Goal: Check status: Check status

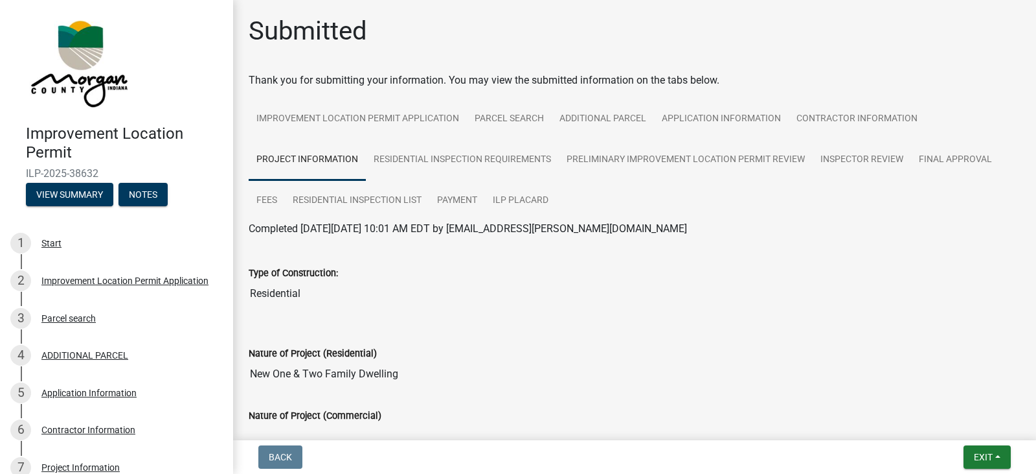
scroll to position [2949, 0]
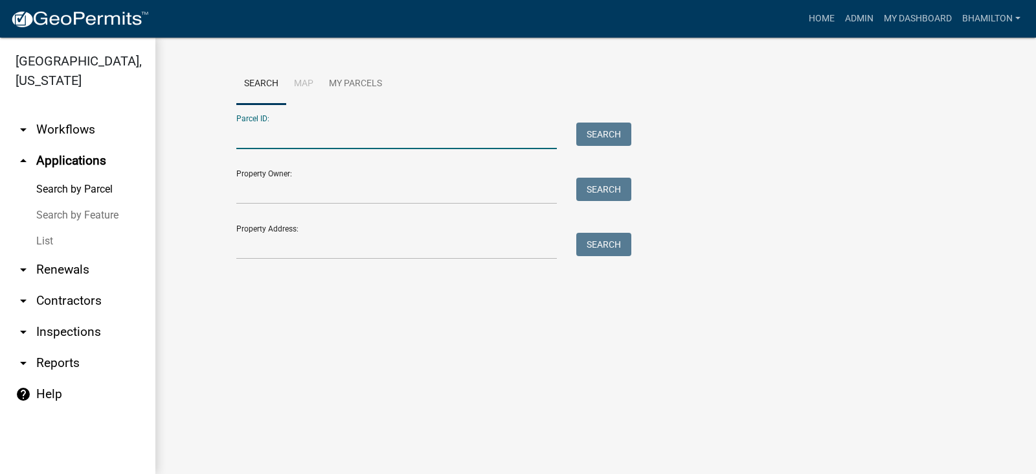
click at [305, 126] on input "Parcel ID:" at bounding box center [396, 135] width 321 height 27
paste input "55-06-23-400-004.000-011"
type input "55-06-23-400-004.000-011"
click at [605, 140] on button "Search" at bounding box center [604, 133] width 55 height 23
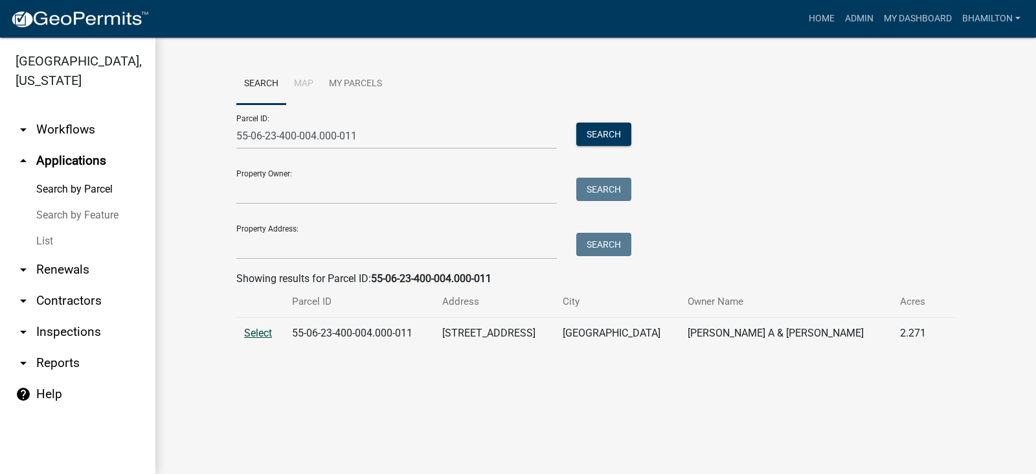
click at [271, 334] on span "Select" at bounding box center [258, 332] width 28 height 12
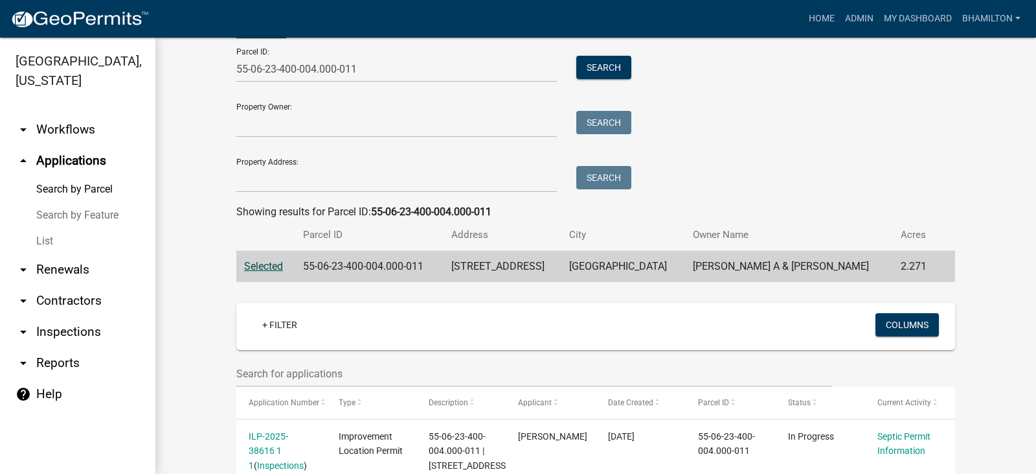
scroll to position [168, 0]
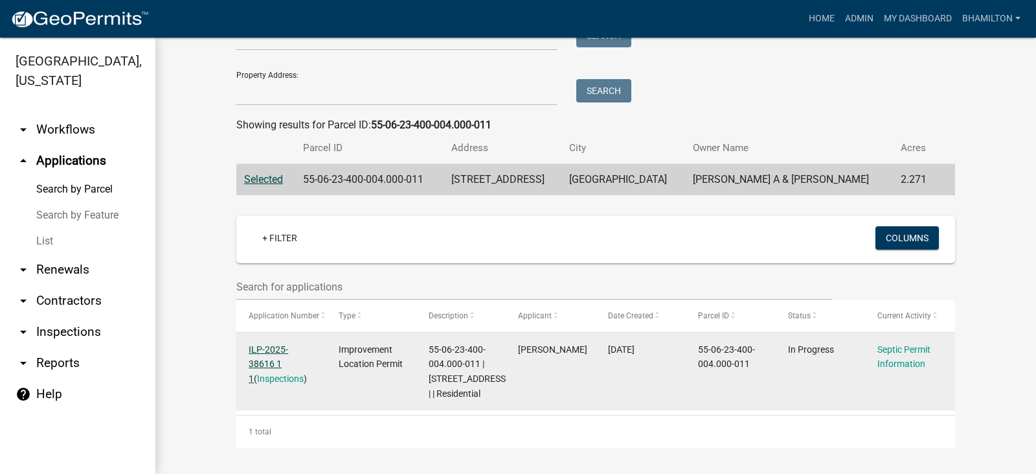
click at [283, 344] on link "ILP-2025-38616 1 1" at bounding box center [269, 364] width 40 height 40
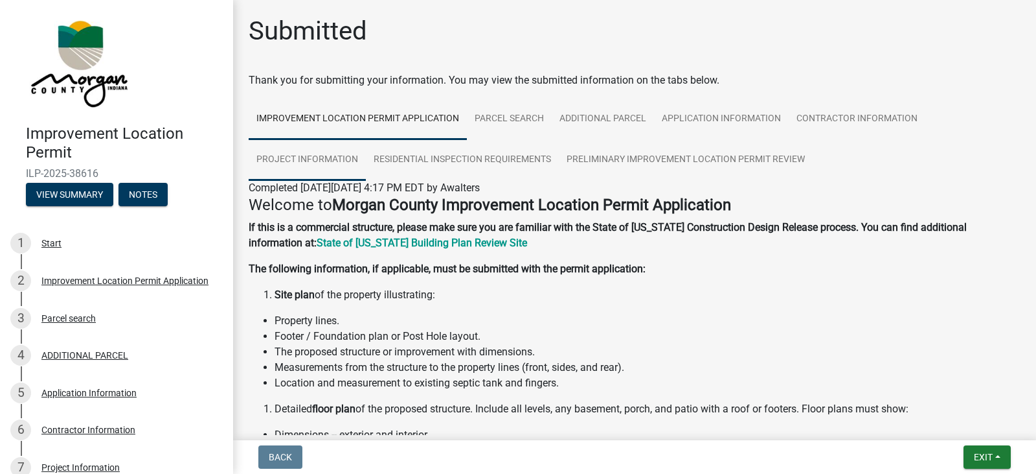
click at [332, 157] on link "Project Information" at bounding box center [307, 159] width 117 height 41
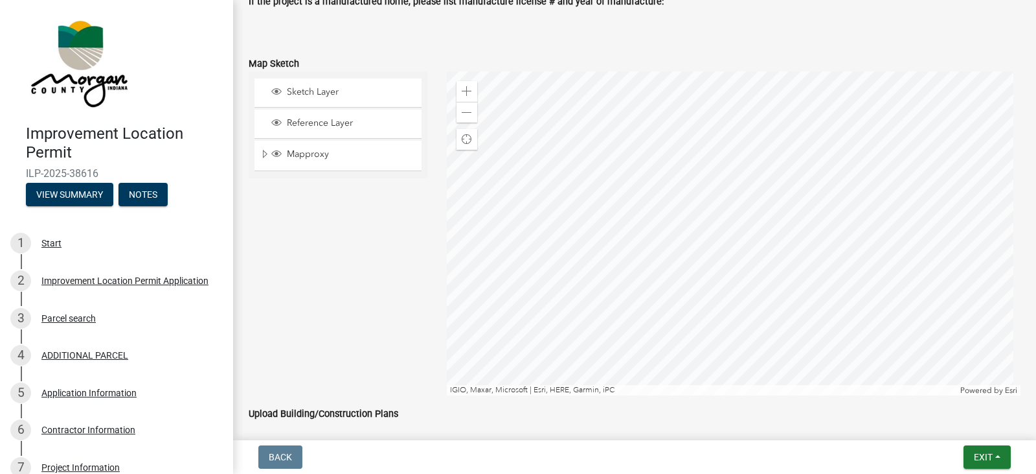
scroll to position [2656, 0]
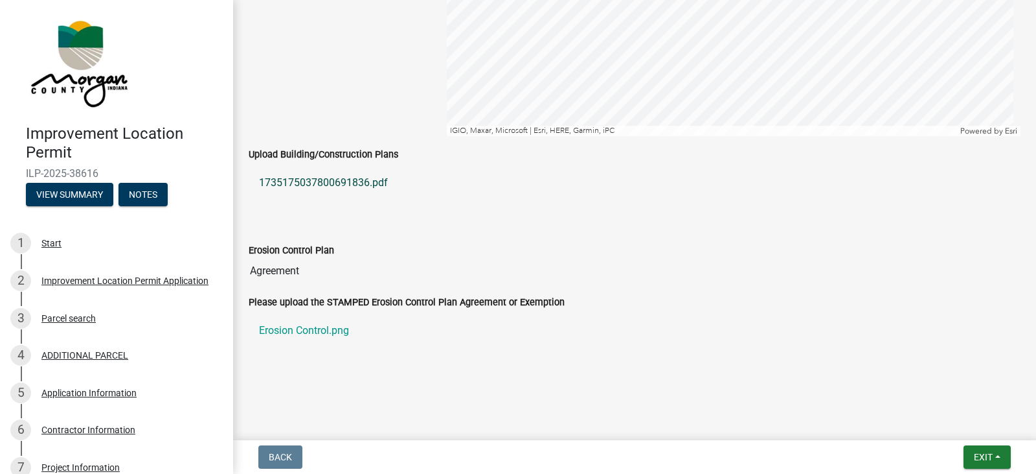
click at [358, 183] on link "1735175037800691836.pdf" at bounding box center [635, 182] width 772 height 31
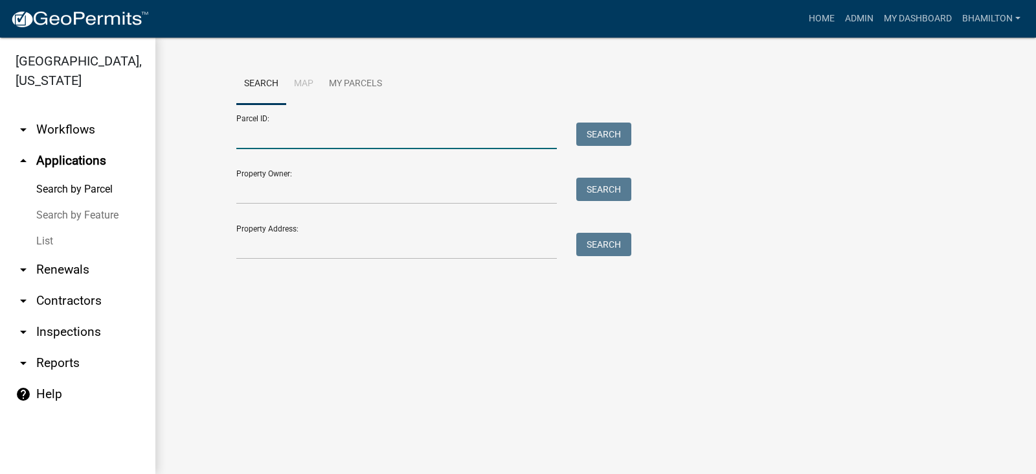
click at [246, 136] on input "Parcel ID:" at bounding box center [396, 135] width 321 height 27
paste input "55-08-31-300-004.000-018"
type input "55-08-31-300-004.000-018"
click at [603, 139] on button "Search" at bounding box center [604, 133] width 55 height 23
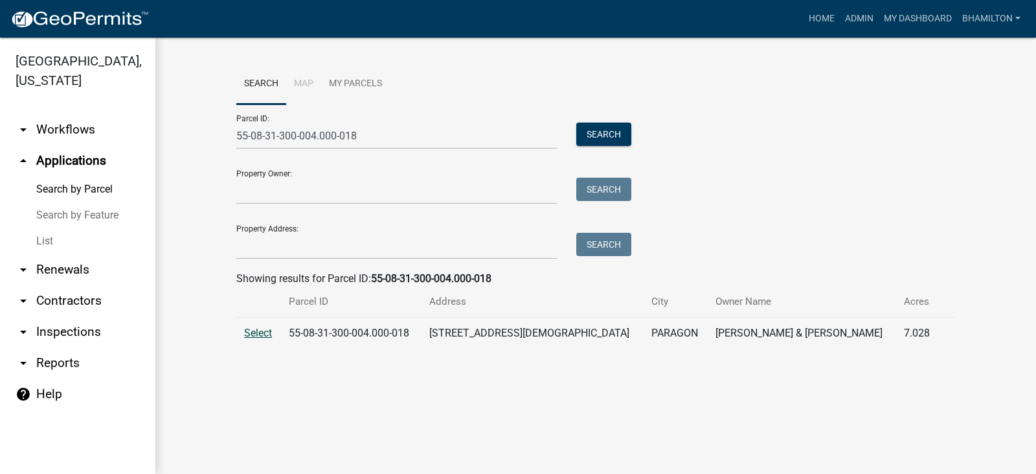
click at [249, 336] on span "Select" at bounding box center [258, 332] width 28 height 12
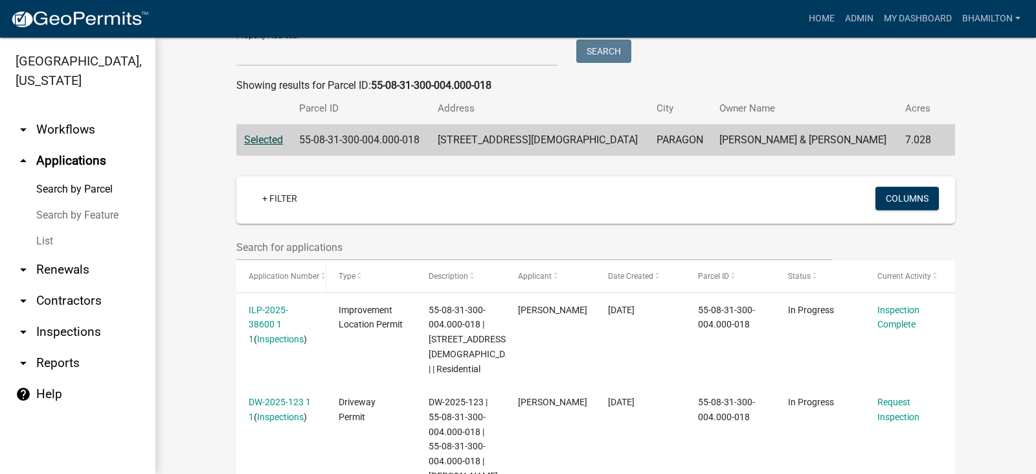
scroll to position [290, 0]
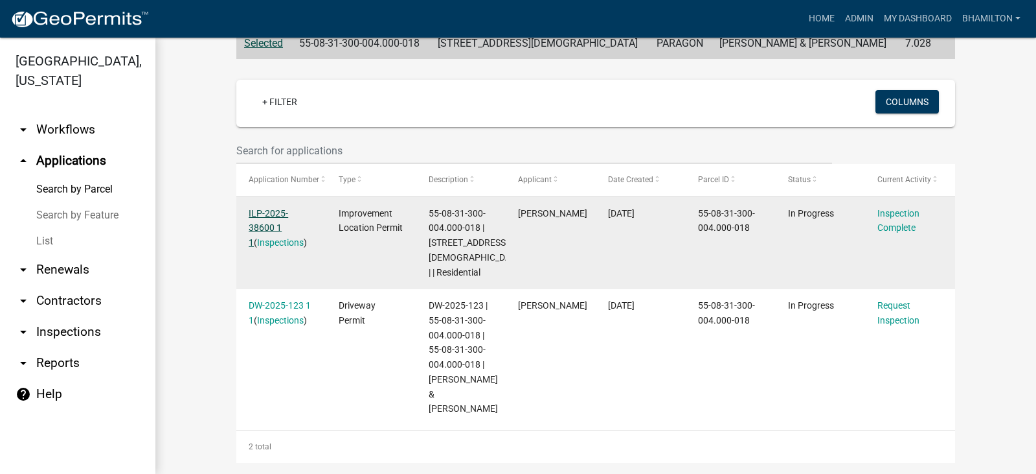
click at [283, 211] on link "ILP-2025-38600 1 1" at bounding box center [269, 228] width 40 height 40
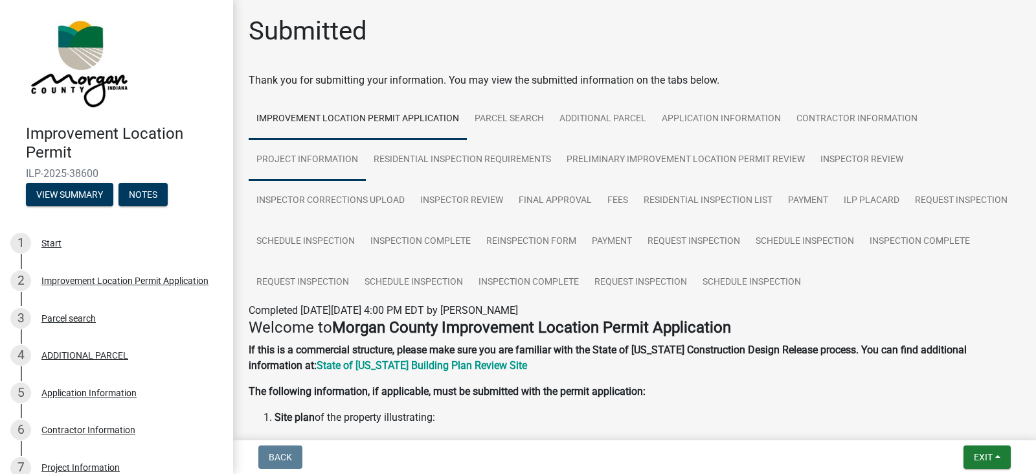
click at [297, 155] on link "Project Information" at bounding box center [307, 159] width 117 height 41
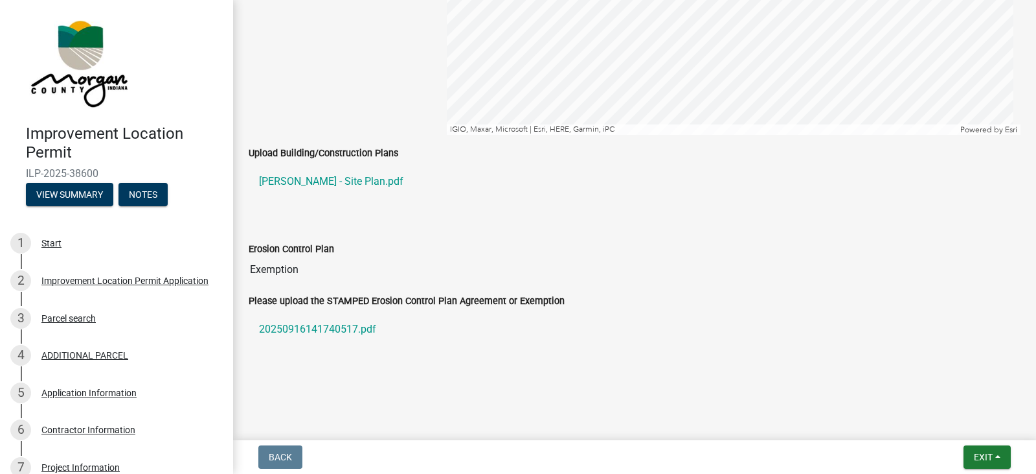
scroll to position [2828, 0]
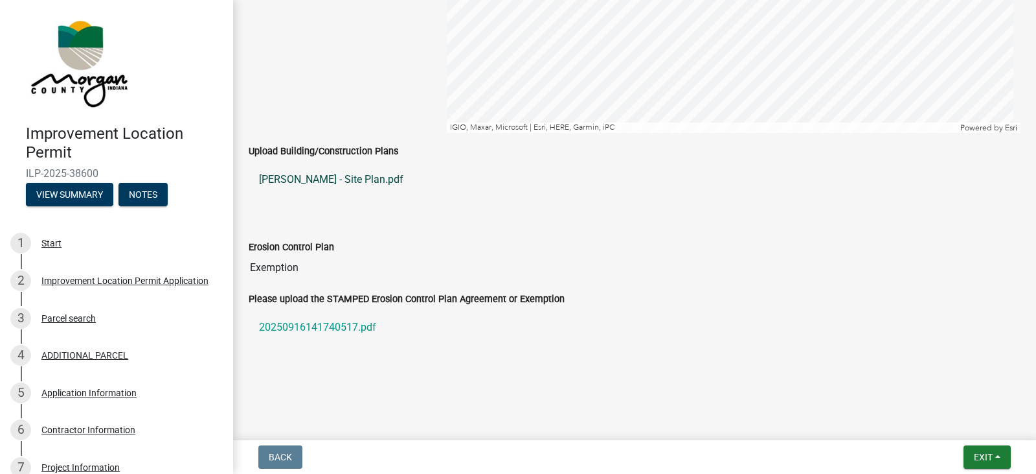
click at [344, 183] on link "[PERSON_NAME] - Site Plan.pdf" at bounding box center [635, 179] width 772 height 31
click at [326, 336] on link "20250916141740517.pdf" at bounding box center [635, 327] width 772 height 31
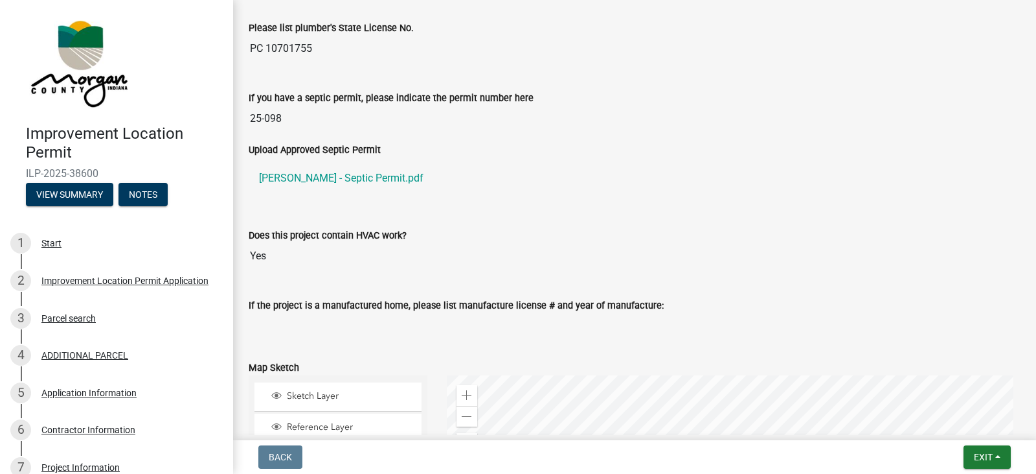
scroll to position [2245, 0]
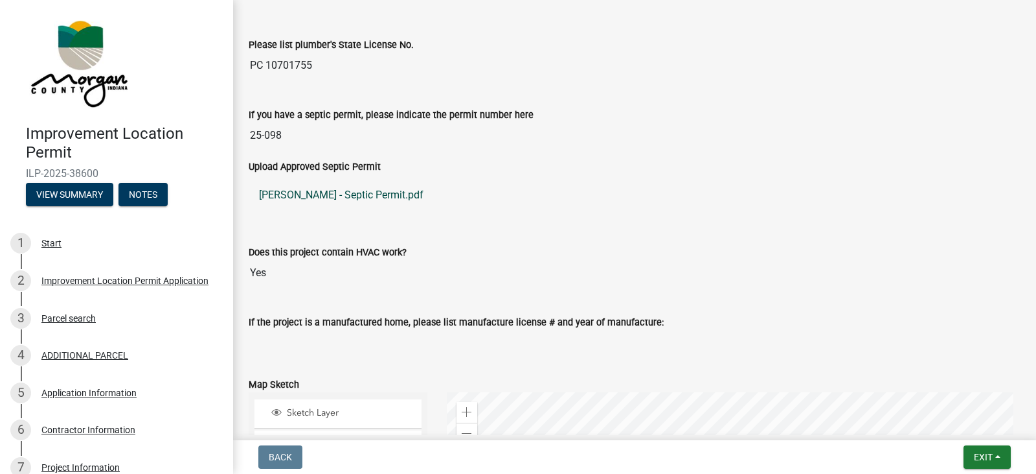
click at [343, 194] on link "[PERSON_NAME] - Septic Permit.pdf" at bounding box center [635, 194] width 772 height 31
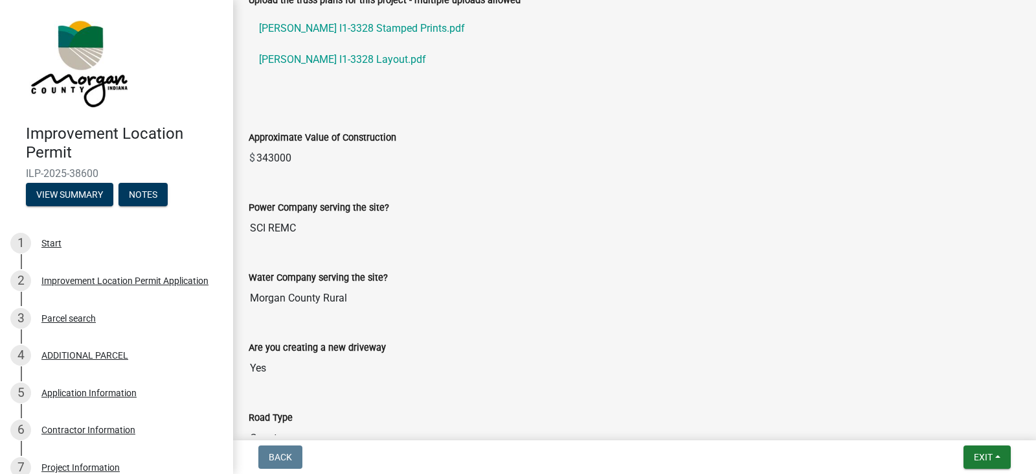
scroll to position [1403, 0]
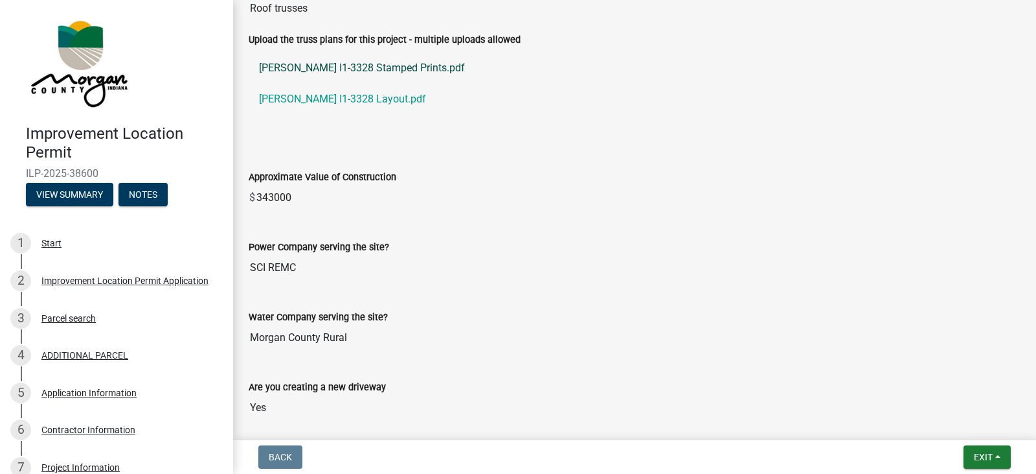
click at [398, 73] on link "[PERSON_NAME] I1-3328 Stamped Prints.pdf" at bounding box center [635, 67] width 772 height 31
click at [350, 99] on link "[PERSON_NAME] I1-3328 Layout.pdf" at bounding box center [635, 99] width 772 height 31
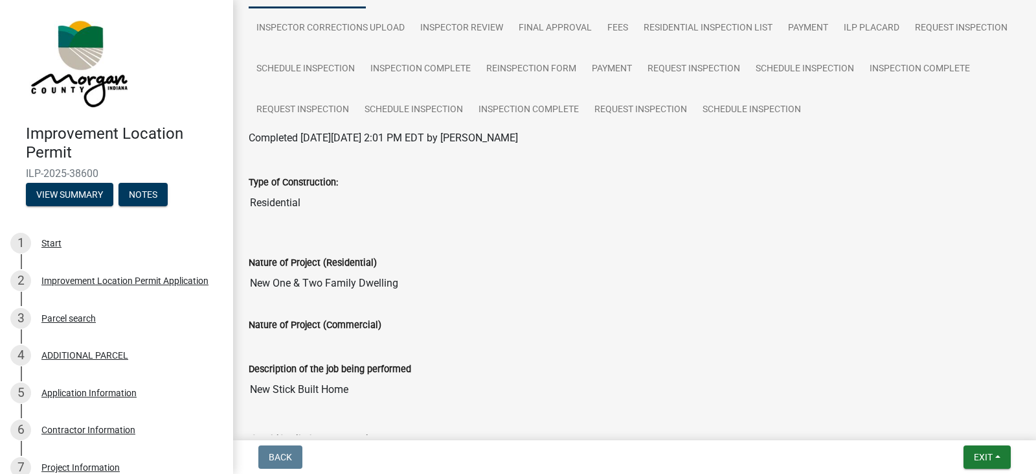
scroll to position [0, 0]
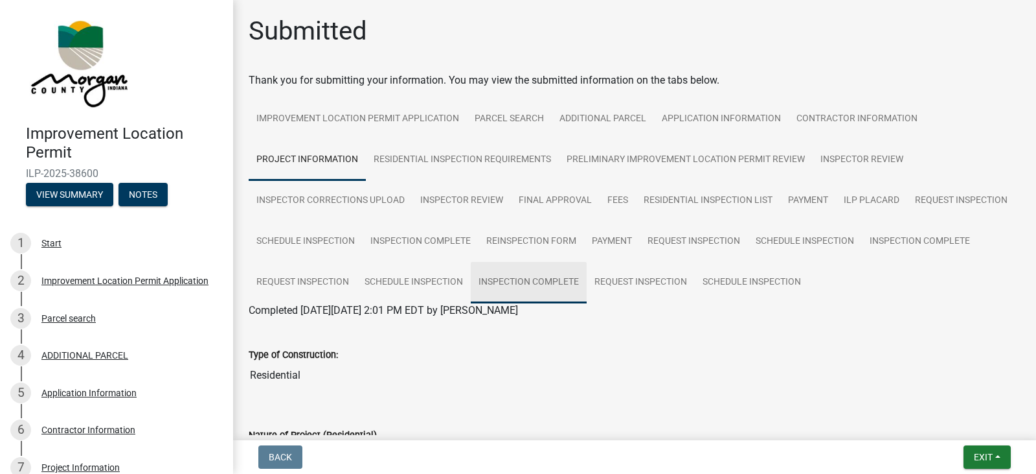
click at [587, 281] on link "Inspection Complete" at bounding box center [529, 282] width 116 height 41
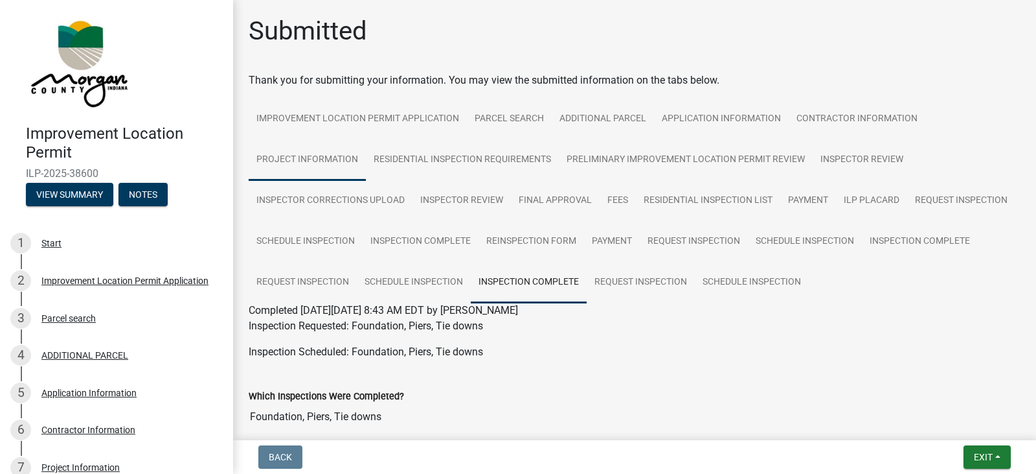
click at [342, 166] on link "Project Information" at bounding box center [307, 159] width 117 height 41
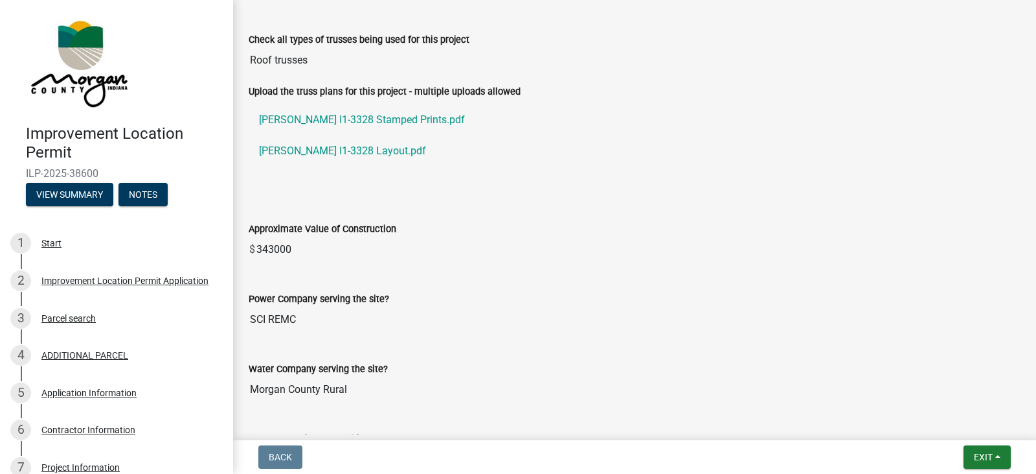
scroll to position [1360, 0]
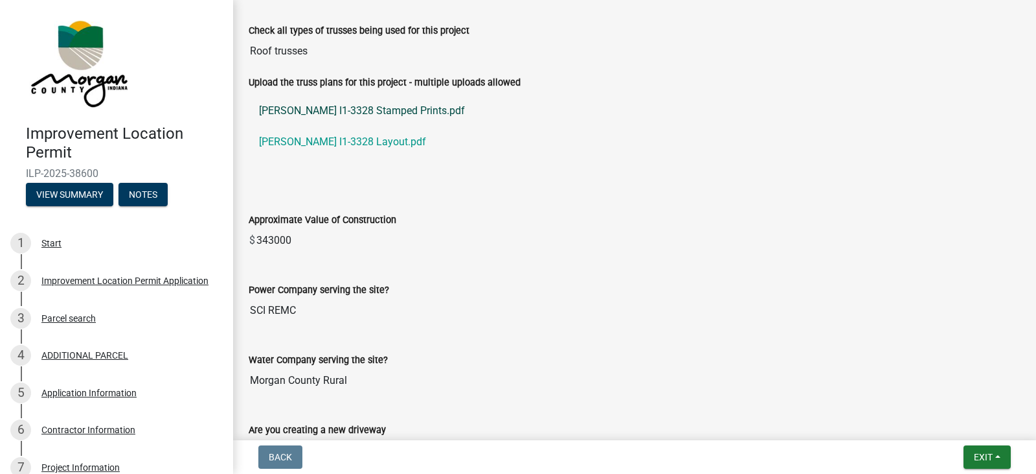
click at [371, 115] on link "[PERSON_NAME] I1-3328 Stamped Prints.pdf" at bounding box center [635, 110] width 772 height 31
click at [354, 143] on link "[PERSON_NAME] I1-3328 Layout.pdf" at bounding box center [635, 141] width 772 height 31
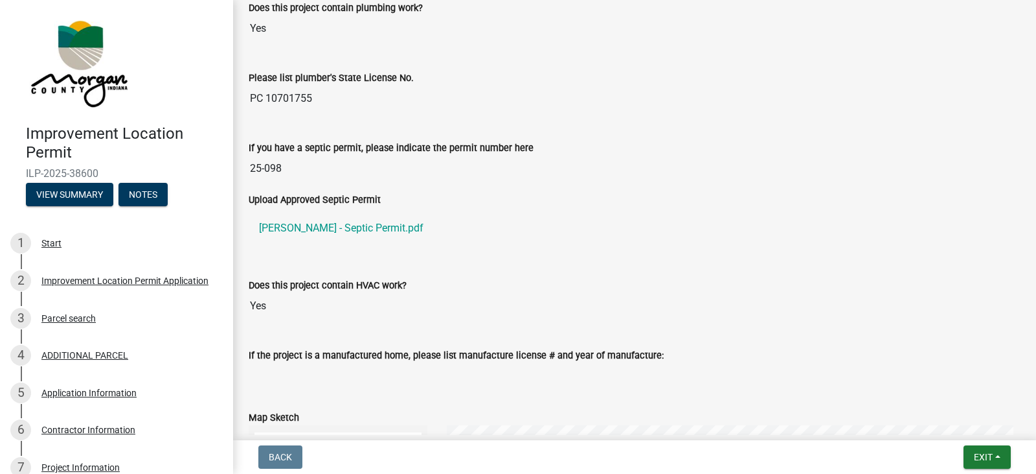
scroll to position [2202, 0]
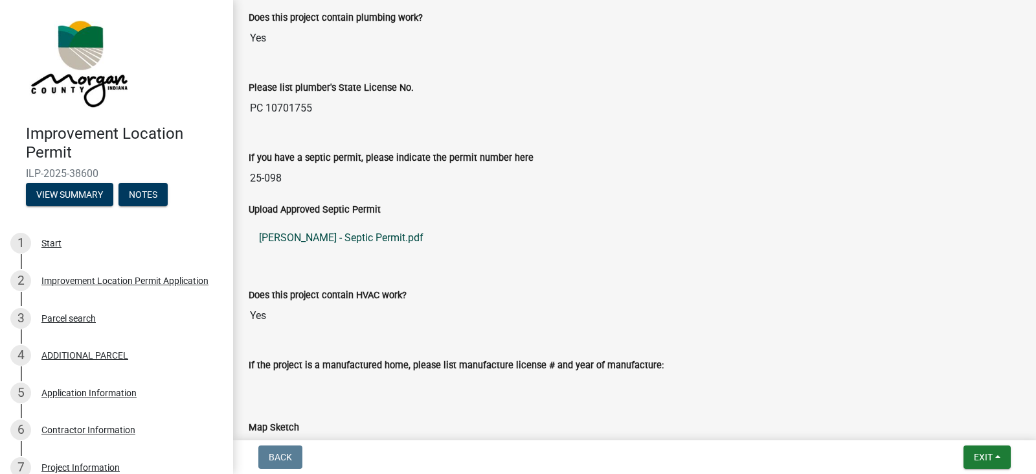
click at [361, 233] on link "[PERSON_NAME] - Septic Permit.pdf" at bounding box center [635, 237] width 772 height 31
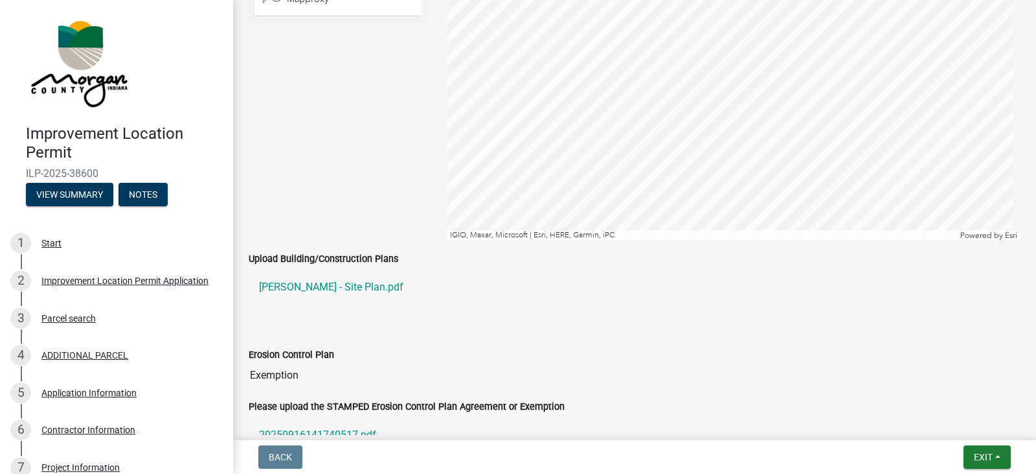
scroll to position [2828, 0]
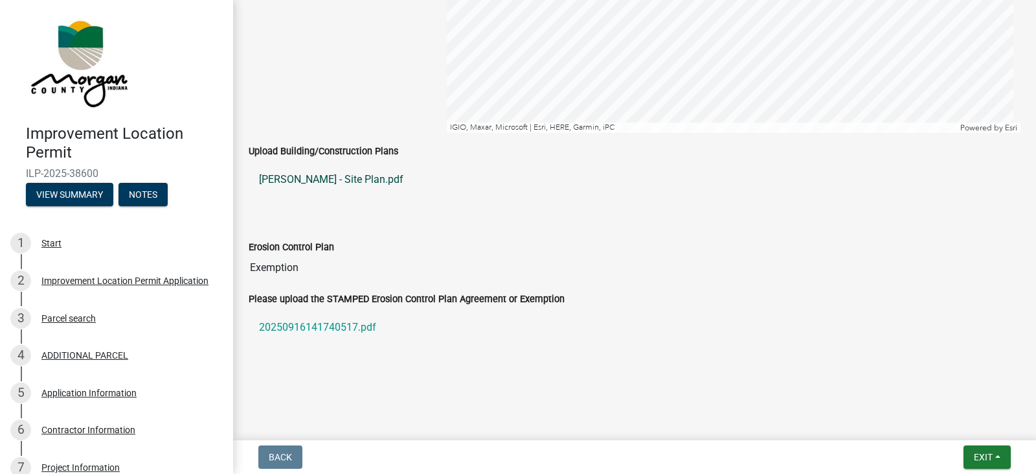
click at [354, 176] on link "[PERSON_NAME] - Site Plan.pdf" at bounding box center [635, 179] width 772 height 31
click at [368, 329] on link "20250916141740517.pdf" at bounding box center [635, 327] width 772 height 31
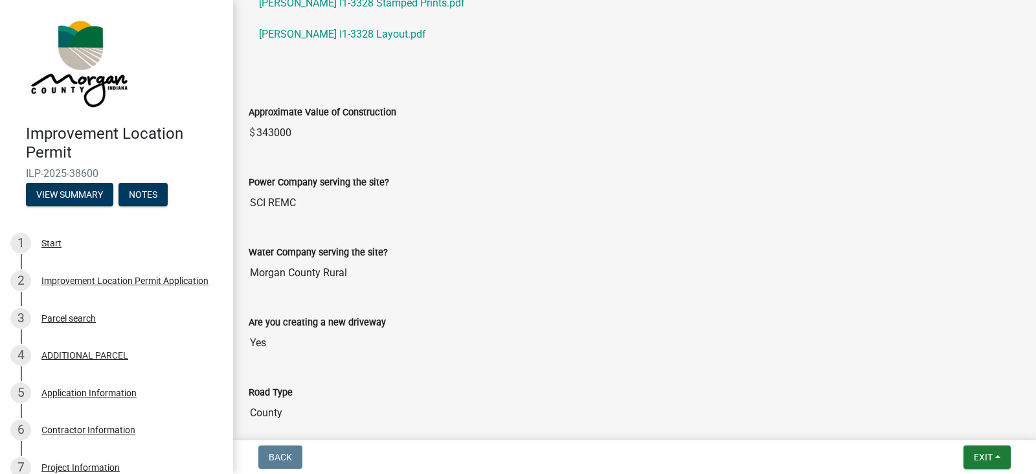
scroll to position [1403, 0]
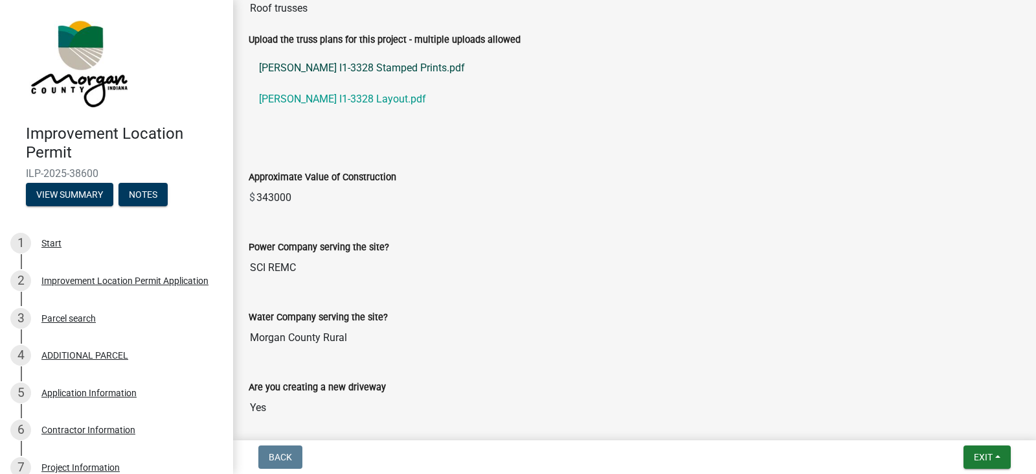
click at [351, 69] on link "[PERSON_NAME] I1-3328 Stamped Prints.pdf" at bounding box center [635, 67] width 772 height 31
click at [362, 103] on link "[PERSON_NAME] I1-3328 Layout.pdf" at bounding box center [635, 99] width 772 height 31
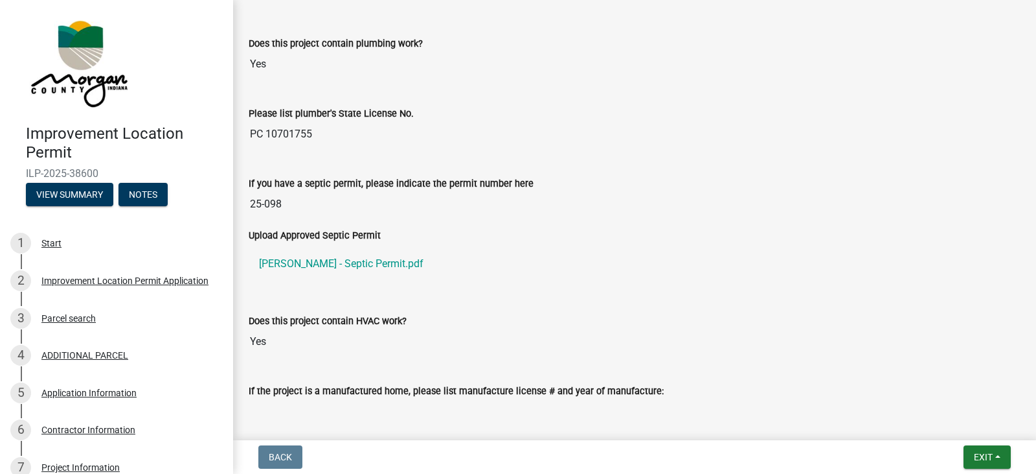
scroll to position [2180, 0]
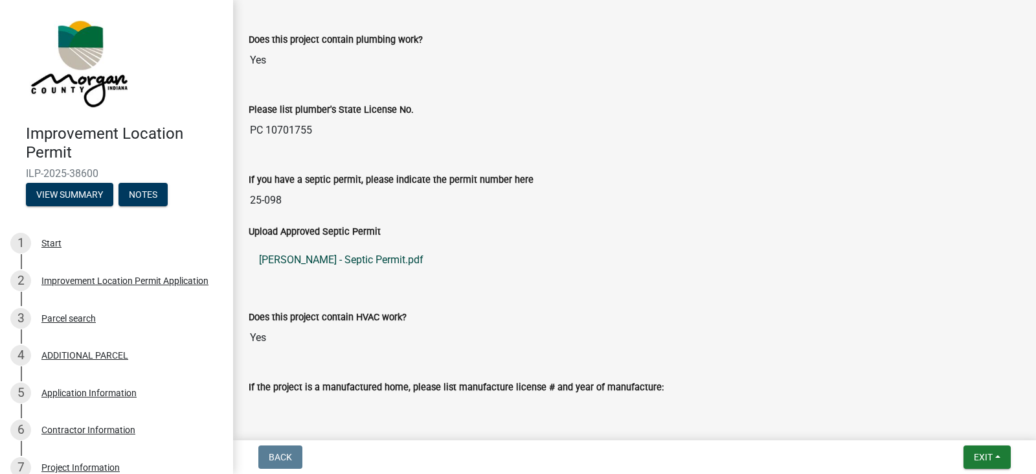
click at [354, 259] on link "[PERSON_NAME] - Septic Permit.pdf" at bounding box center [635, 259] width 772 height 31
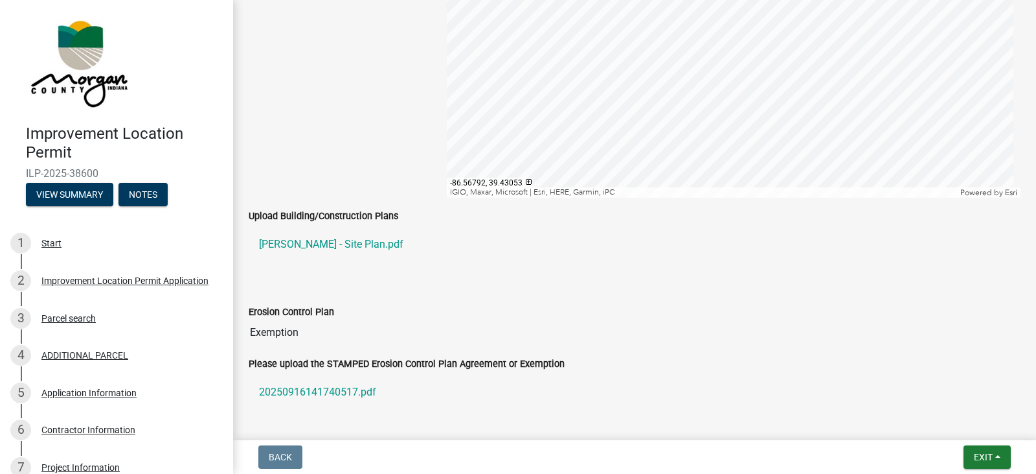
scroll to position [2828, 0]
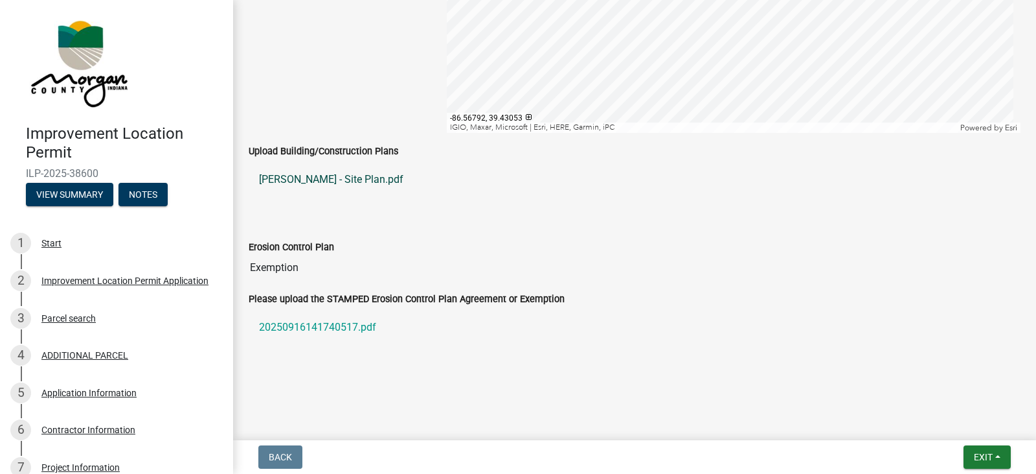
click at [352, 176] on link "[PERSON_NAME] - Site Plan.pdf" at bounding box center [635, 179] width 772 height 31
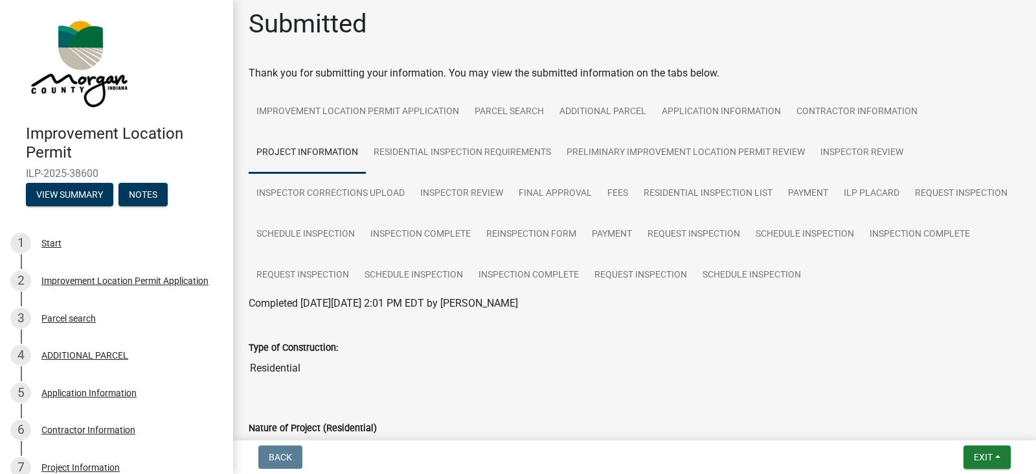
scroll to position [0, 0]
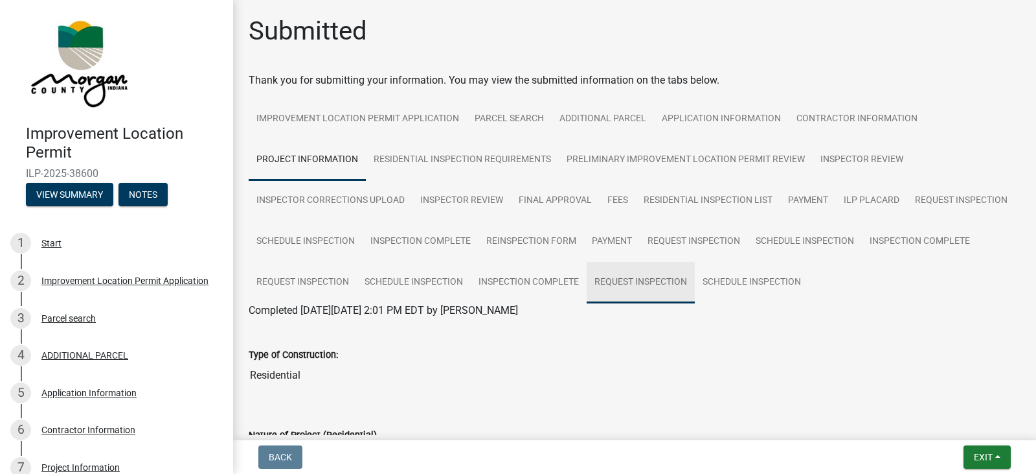
click at [695, 284] on link "Request Inspection" at bounding box center [641, 282] width 108 height 41
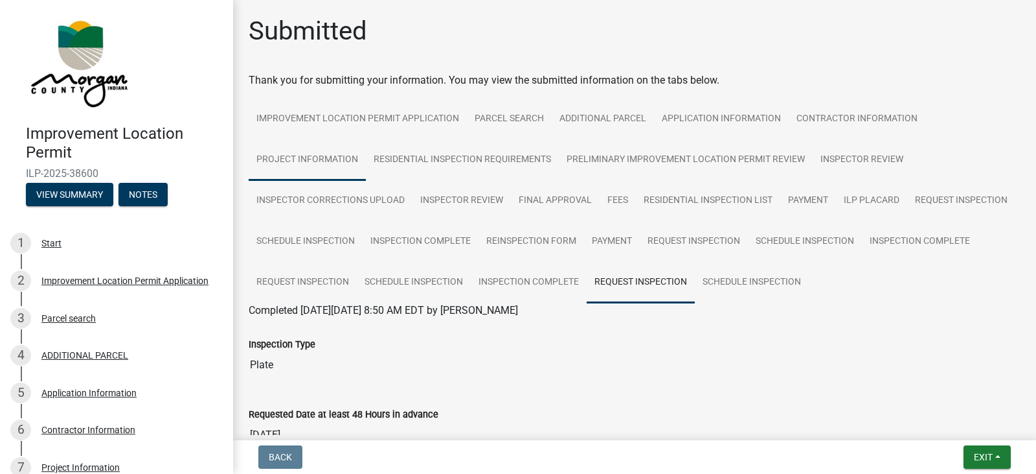
click at [341, 157] on link "Project Information" at bounding box center [307, 159] width 117 height 41
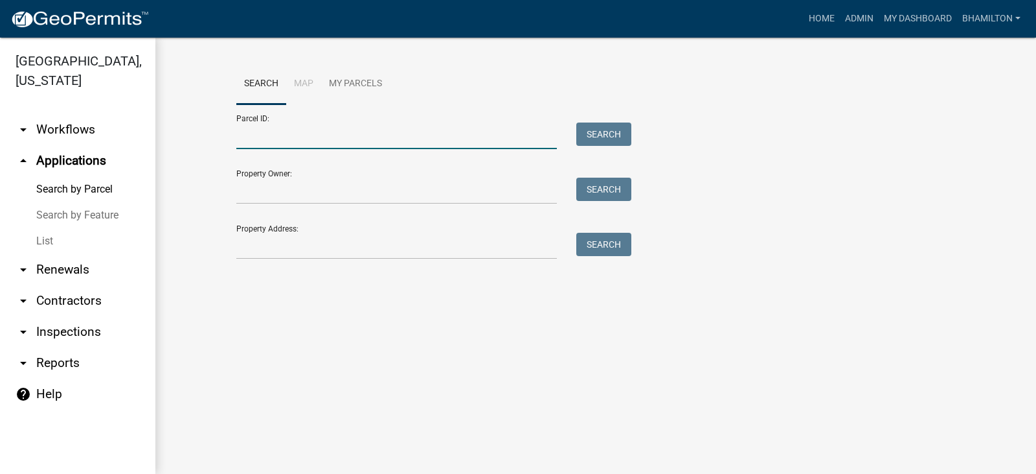
click at [299, 141] on input "Parcel ID:" at bounding box center [396, 135] width 321 height 27
paste input "55-01-27-400-004.006-004"
type input "55-01-27-400-004.006-004"
click at [592, 137] on button "Search" at bounding box center [604, 133] width 55 height 23
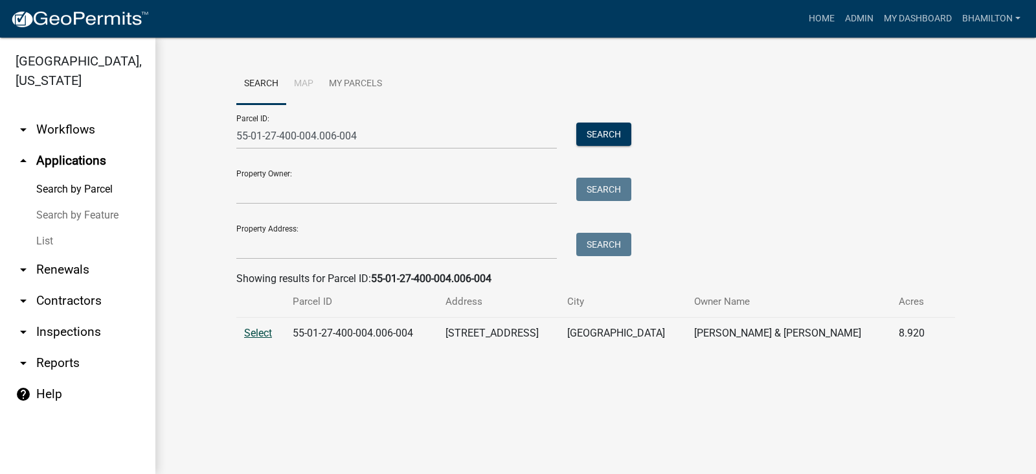
click at [264, 327] on span "Select" at bounding box center [258, 332] width 28 height 12
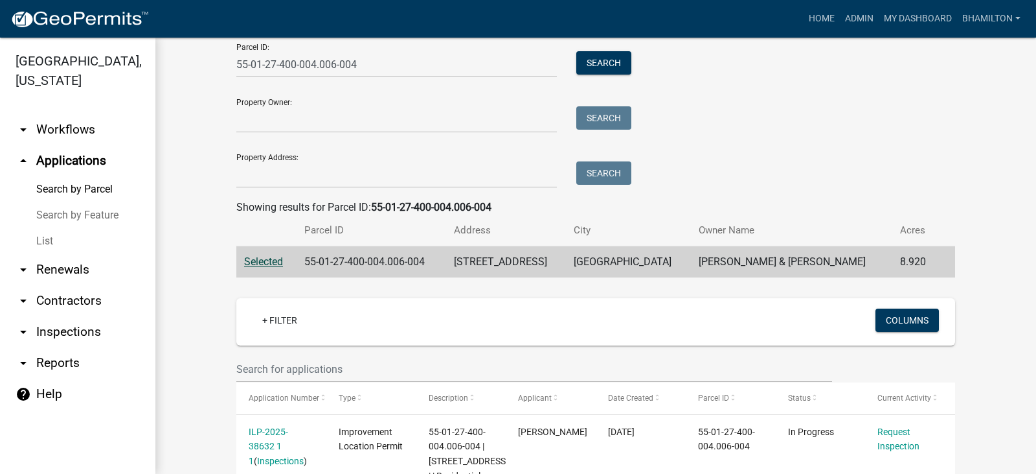
scroll to position [168, 0]
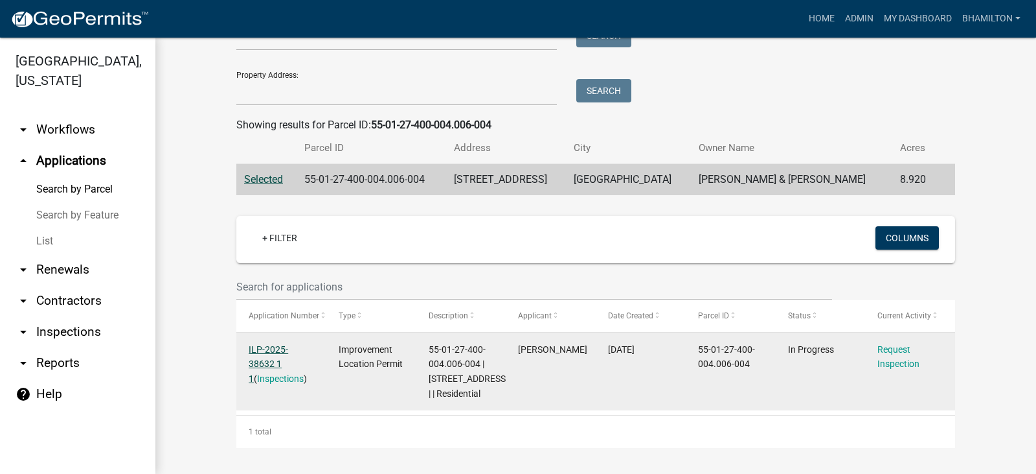
click at [288, 344] on link "ILP-2025-38632 1 1" at bounding box center [269, 364] width 40 height 40
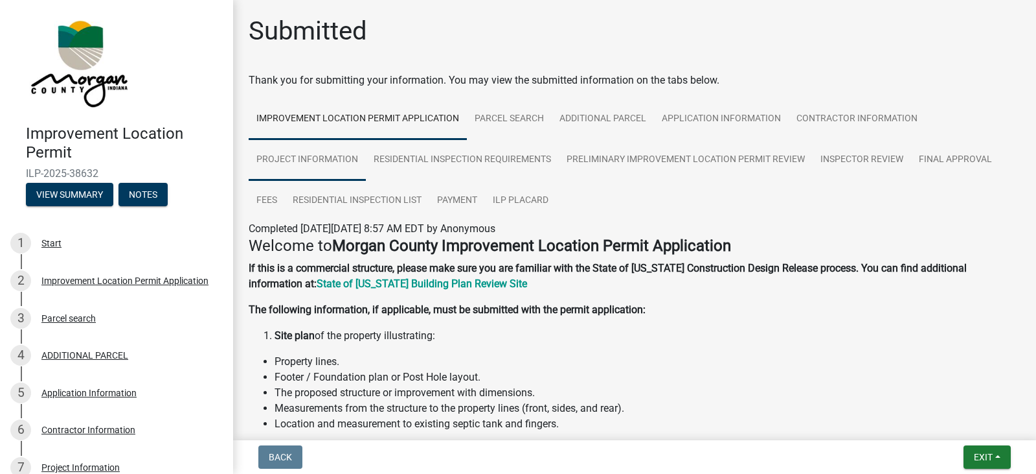
click at [329, 161] on link "Project Information" at bounding box center [307, 159] width 117 height 41
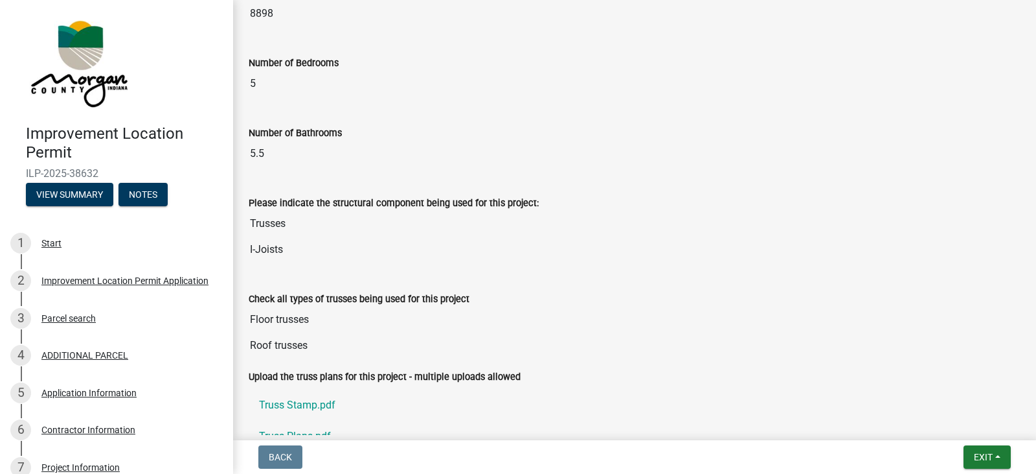
scroll to position [1360, 0]
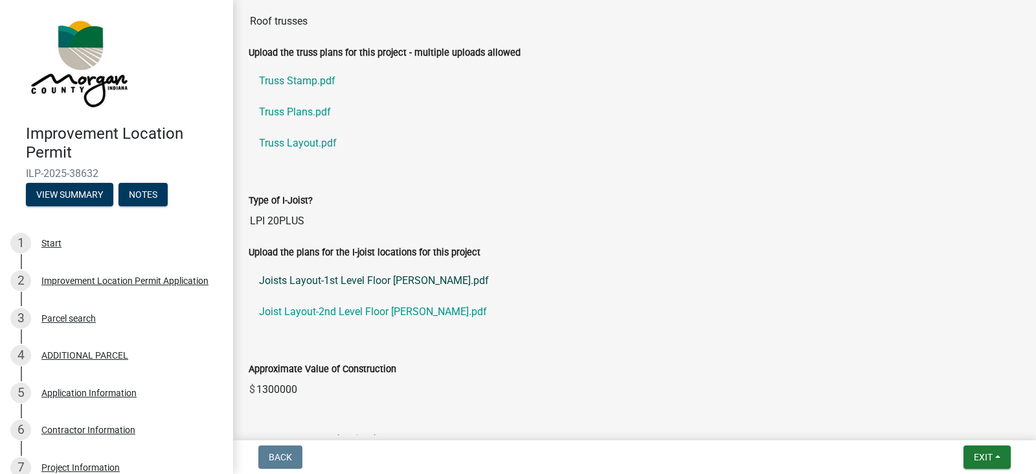
click at [358, 277] on link "Joists Layout-1st Level Floor [PERSON_NAME].pdf" at bounding box center [635, 280] width 772 height 31
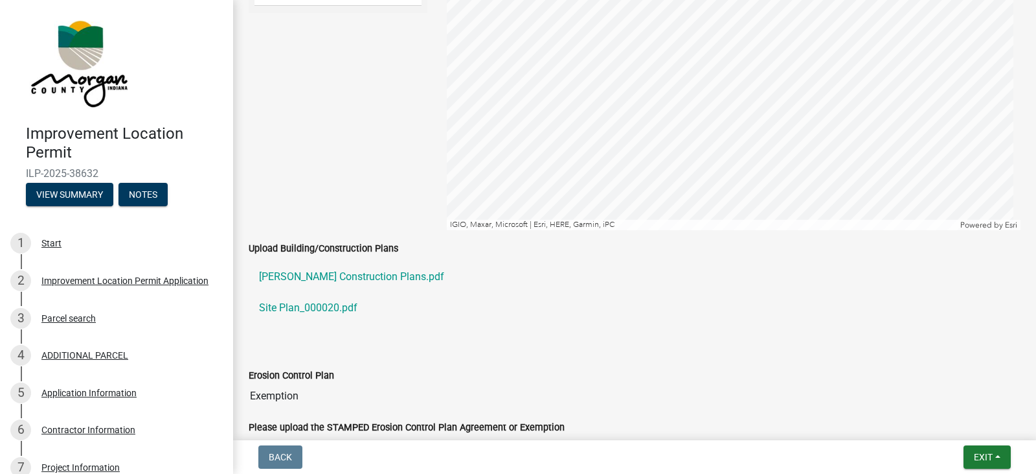
scroll to position [2850, 0]
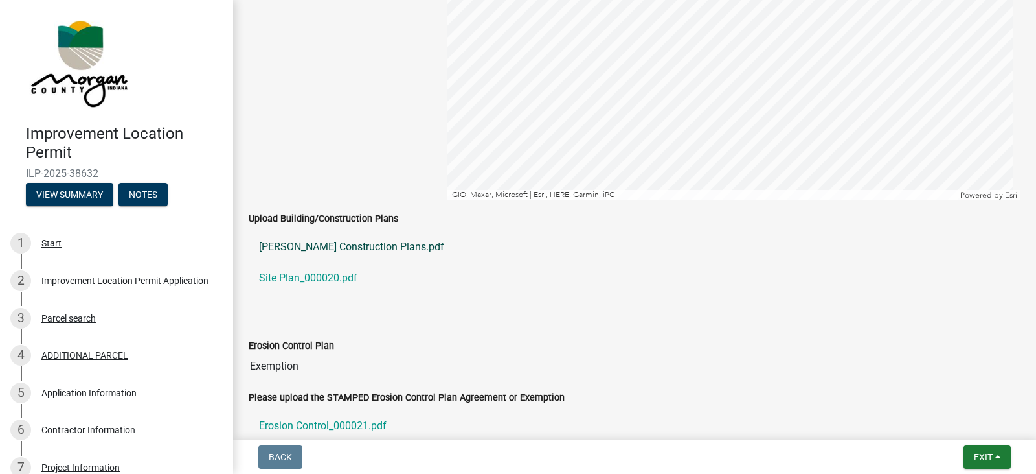
click at [381, 242] on link "[PERSON_NAME] Construction Plans.pdf" at bounding box center [635, 246] width 772 height 31
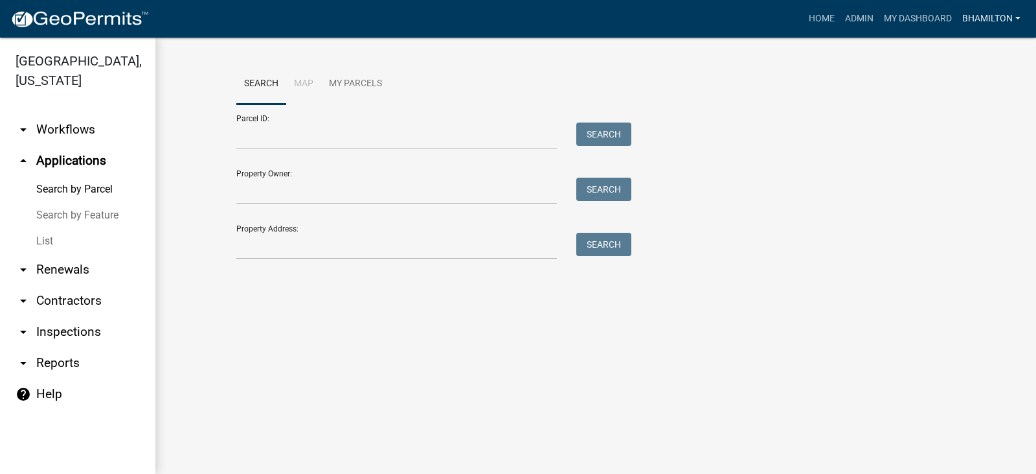
click at [989, 21] on link "bhamilton" at bounding box center [991, 18] width 69 height 25
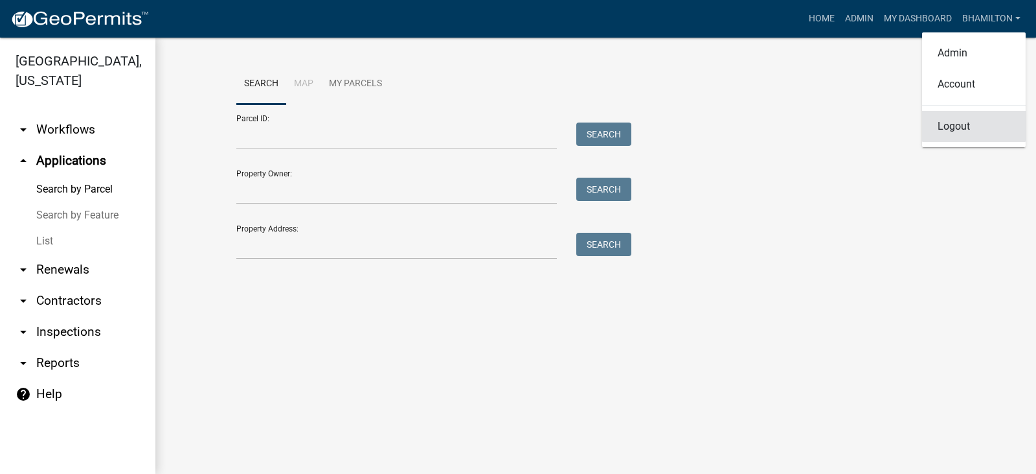
click at [967, 129] on link "Logout" at bounding box center [974, 126] width 104 height 31
